Goal: Information Seeking & Learning: Learn about a topic

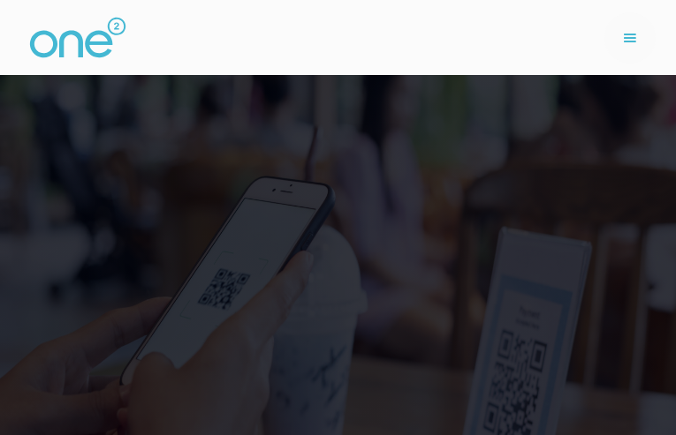
type input "zMjociBOJc"
type input "QUhsbYhfDlsd"
type input "6662771011"
type input "[EMAIL_ADDRESS][DOMAIN_NAME]"
type input "xHeNPynGOI"
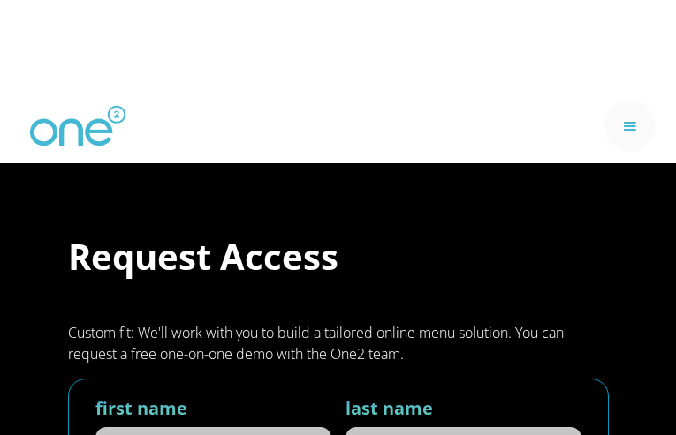
type input "ZQUQJuiGEcQVrU"
type input "vSmddfZIYIgjry"
type input "2159448776"
type input "[EMAIL_ADDRESS][DOMAIN_NAME]"
type input "FfeHOIRYHSLCHs"
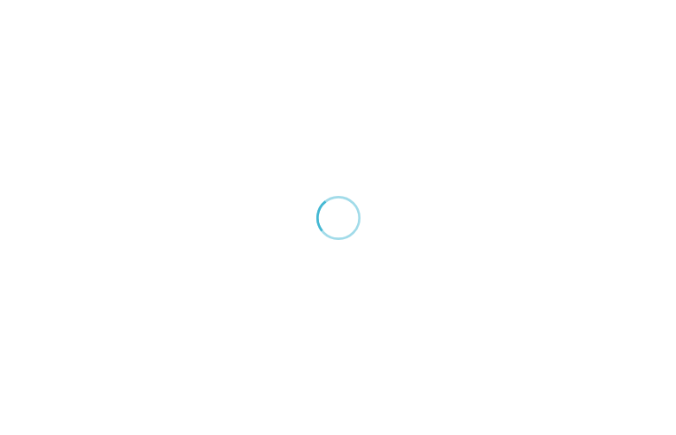
type input "wrVdtykiRfr"
type input "[EMAIL_ADDRESS][DOMAIN_NAME]"
type input "4935560293"
type input "YDbAFpCwzFFX"
type input "lEyQsnCgNSXKnoCL"
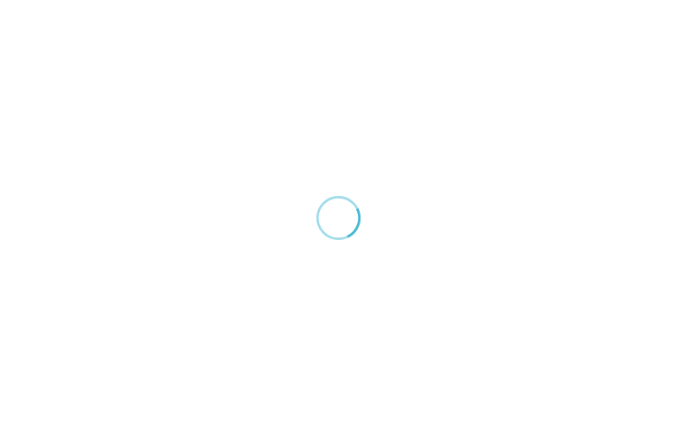
type input "[EMAIL_ADDRESS][DOMAIN_NAME]"
type input "3379828518"
type input "XamMHUzSHJw"
type input "cXwyrFzYANLs"
type input "weIYfSWYIOS"
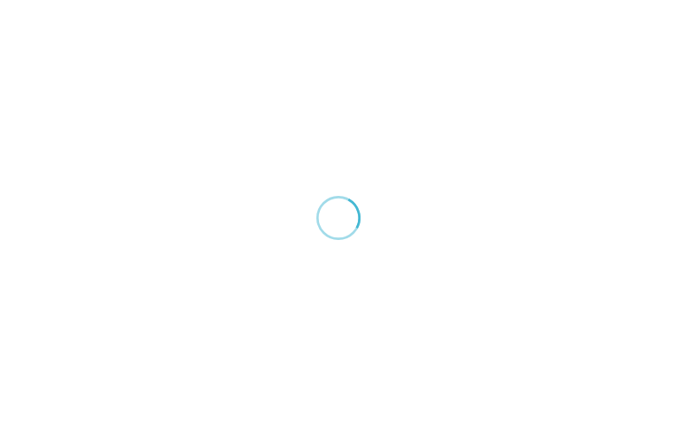
type input "3456297119"
type input "[EMAIL_ADDRESS][DOMAIN_NAME]"
type input "flUylEAr"
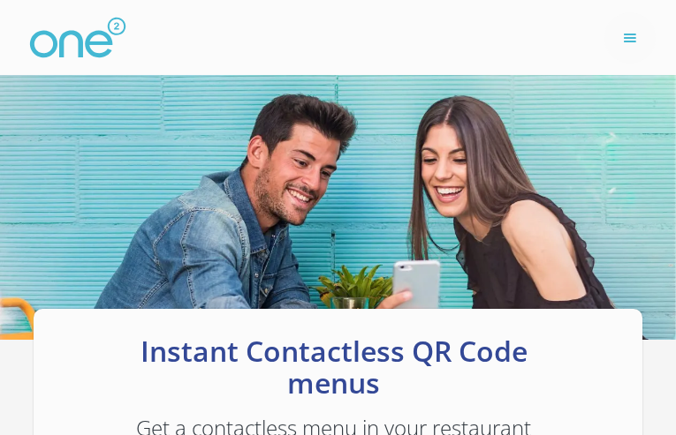
type input "mneTsIDGjZUA"
type input "[EMAIL_ADDRESS][DOMAIN_NAME]"
type input "7478990362"
type input "MhcYKGFerFK"
